Goal: Understand process/instructions: Learn how to perform a task or action

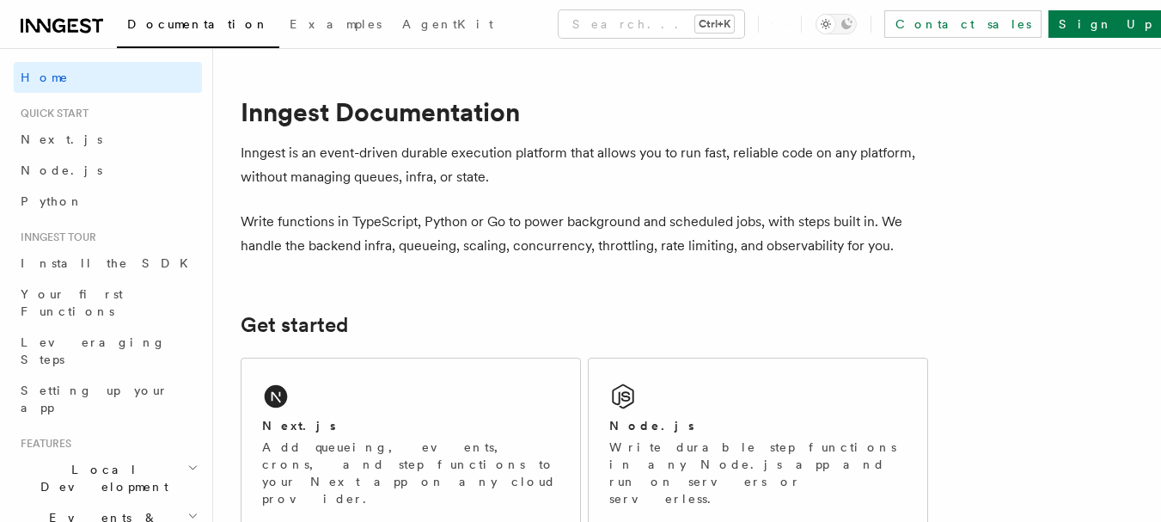
click at [39, 142] on span "Next.js" at bounding box center [62, 139] width 82 height 14
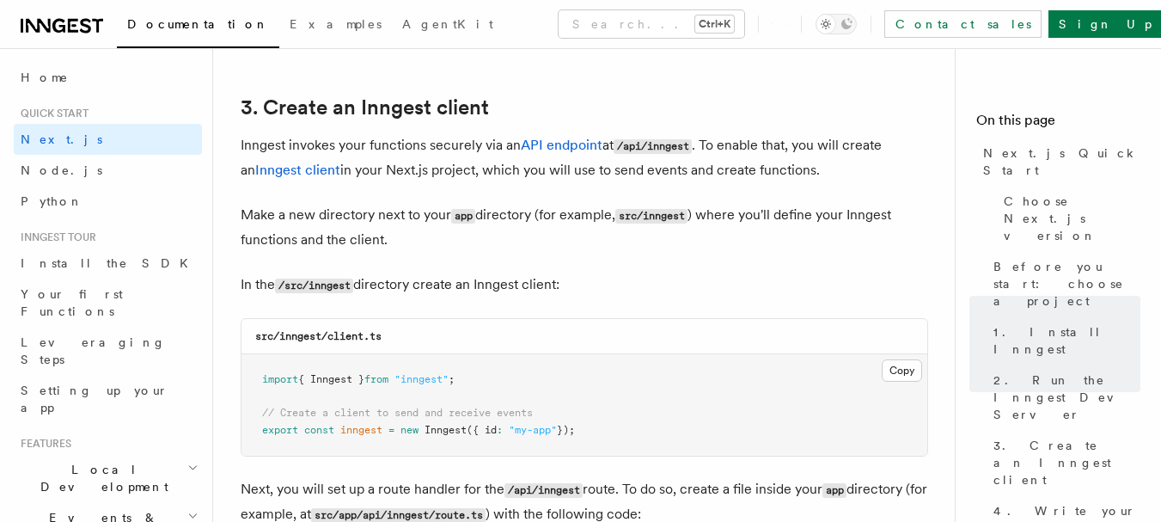
scroll to position [2063, 0]
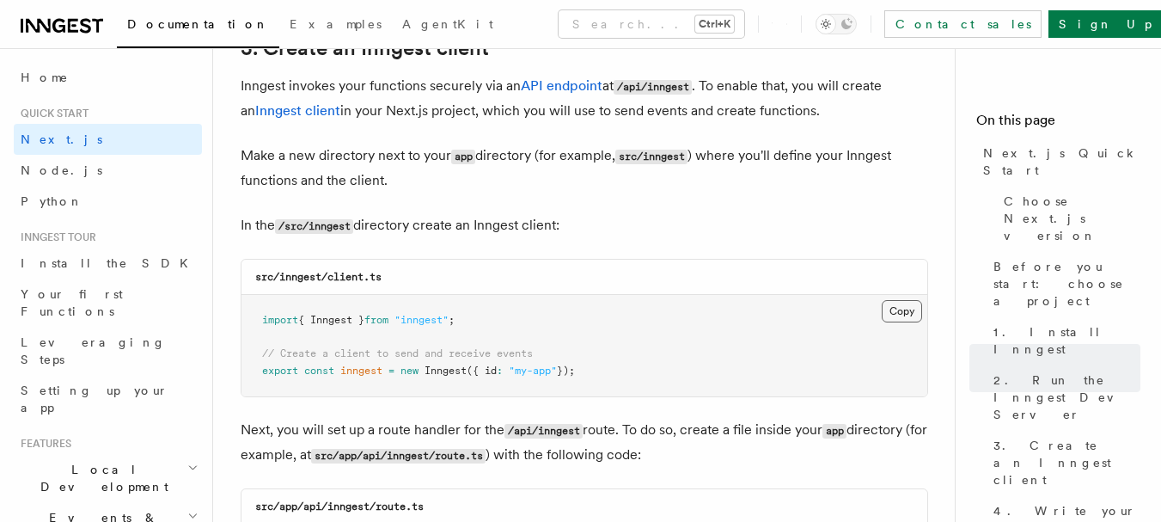
click at [896, 308] on button "Copy Copied" at bounding box center [902, 311] width 40 height 22
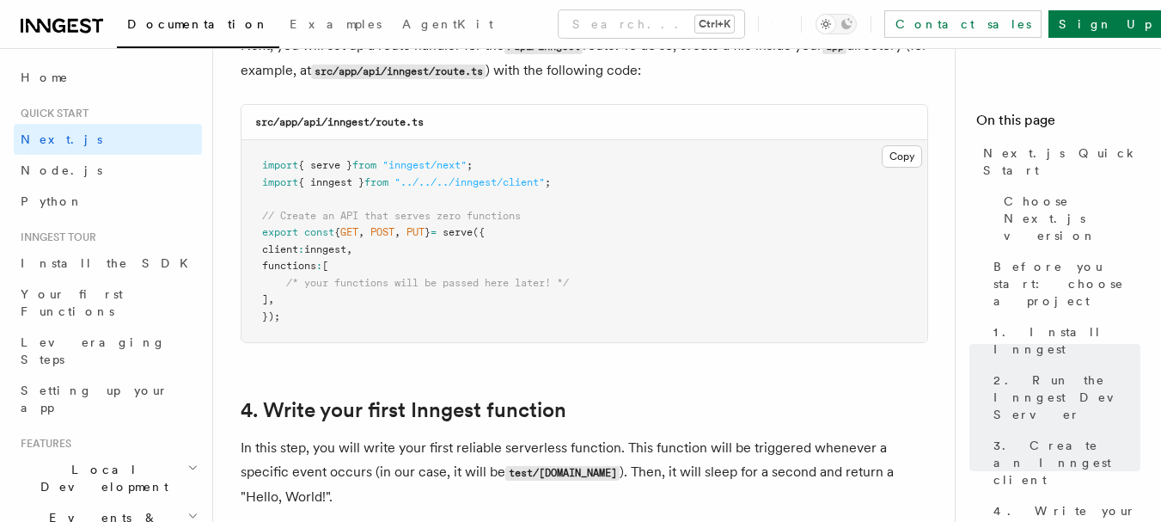
scroll to position [2407, 0]
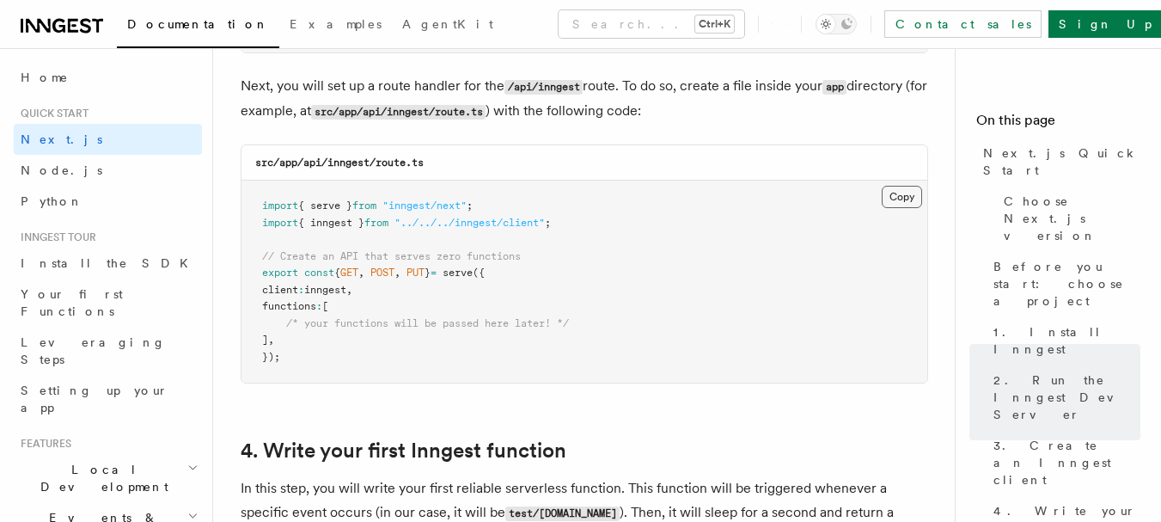
click at [891, 193] on button "Copy Copied" at bounding box center [902, 197] width 40 height 22
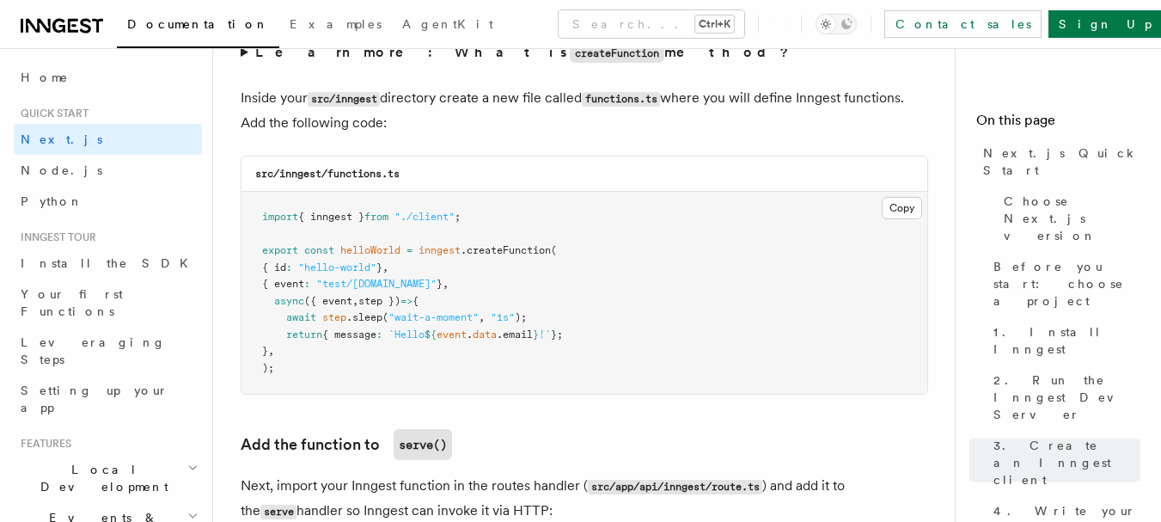
scroll to position [3095, 0]
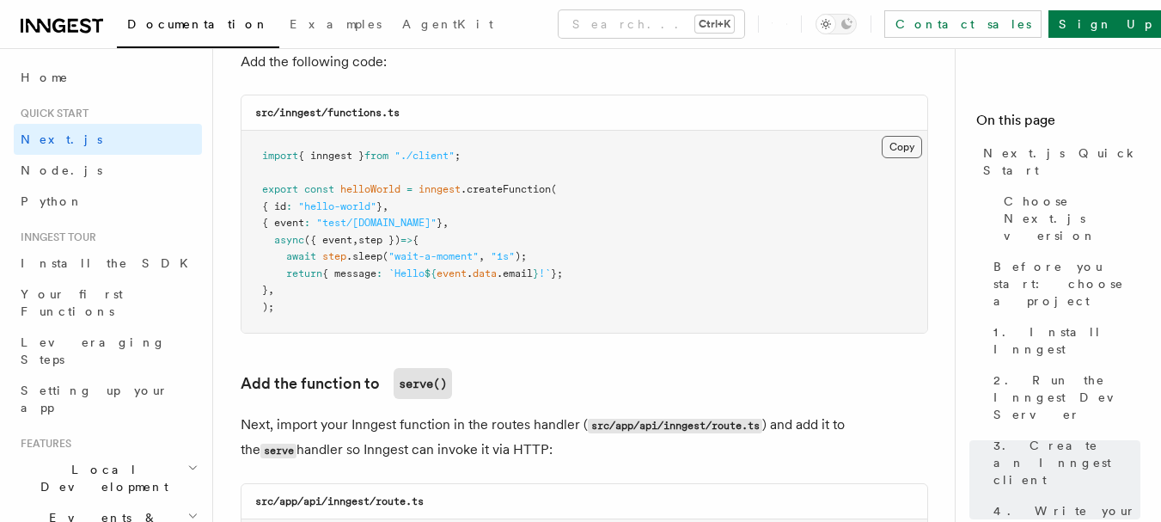
click at [891, 141] on button "Copy Copied" at bounding box center [902, 147] width 40 height 22
